Goal: Transaction & Acquisition: Book appointment/travel/reservation

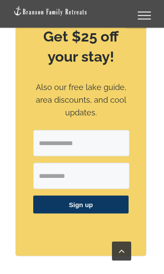
scroll to position [1078, 0]
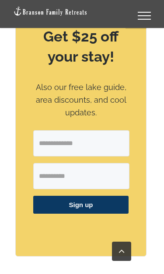
click at [68, 141] on input "Email Address" at bounding box center [81, 143] width 96 height 26
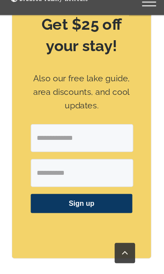
type input "**********"
click at [48, 164] on input "*" at bounding box center [81, 176] width 96 height 26
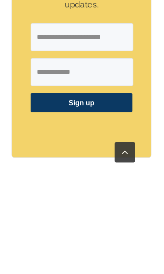
type input "**********"
click at [89, 196] on span "Sign up" at bounding box center [80, 205] width 95 height 18
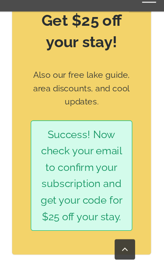
scroll to position [1659, 0]
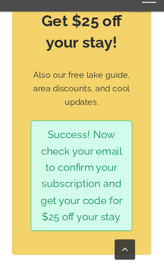
click at [118, 241] on link "Go to Top" at bounding box center [121, 250] width 19 height 19
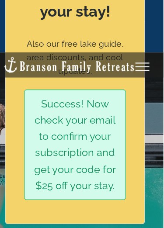
scroll to position [0, 0]
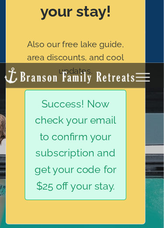
click at [135, 71] on link "Toggle Menu" at bounding box center [144, 73] width 35 height 8
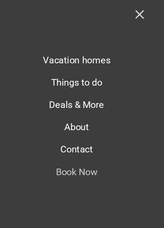
click at [102, 55] on span "Vacation homes" at bounding box center [81, 56] width 63 height 10
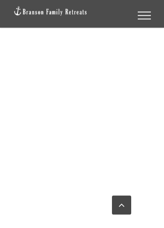
scroll to position [2059, 0]
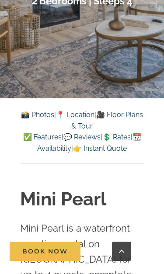
scroll to position [189, 0]
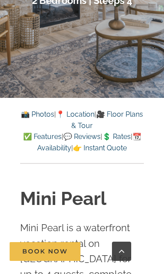
click at [46, 111] on link "📸 Photos" at bounding box center [37, 114] width 33 height 8
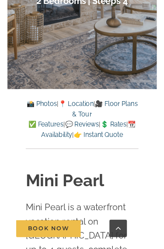
scroll to position [519, 0]
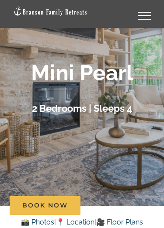
click at [28, 59] on div at bounding box center [82, 92] width 164 height 228
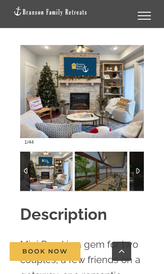
scroll to position [699, 0]
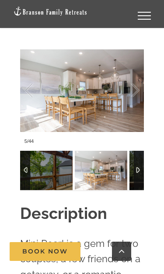
click at [91, 158] on img at bounding box center [101, 170] width 52 height 39
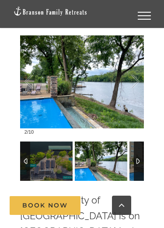
scroll to position [2534, 0]
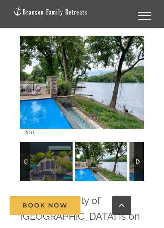
click at [20, 142] on div at bounding box center [25, 161] width 10 height 39
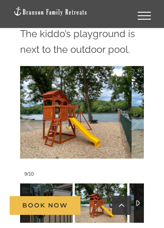
scroll to position [2492, 0]
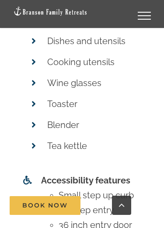
scroll to position [5483, 0]
